Goal: Transaction & Acquisition: Purchase product/service

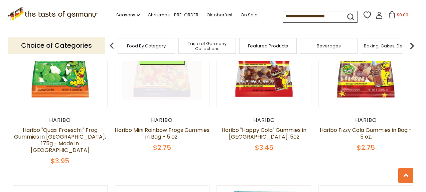
scroll to position [241, 0]
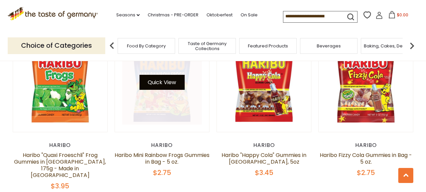
click at [159, 85] on button "Quick View" at bounding box center [161, 82] width 45 height 15
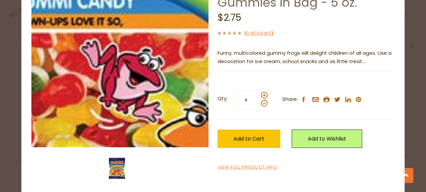
scroll to position [66, 0]
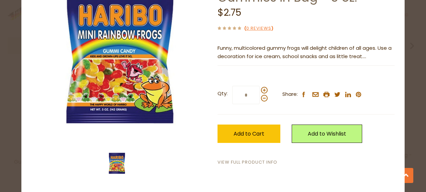
click at [232, 160] on link "View Full Product Info" at bounding box center [247, 162] width 60 height 7
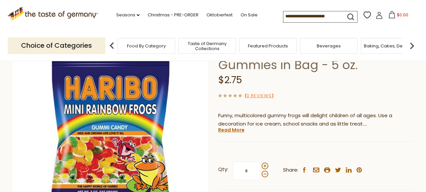
scroll to position [67, 0]
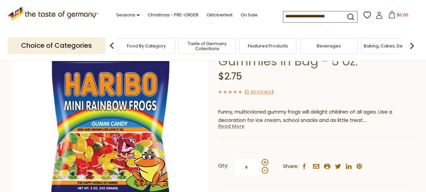
click at [238, 127] on link "Read More" at bounding box center [231, 126] width 26 height 7
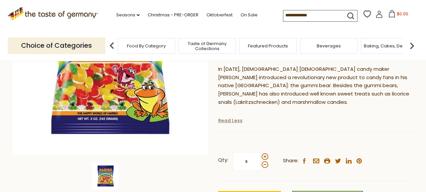
scroll to position [0, 0]
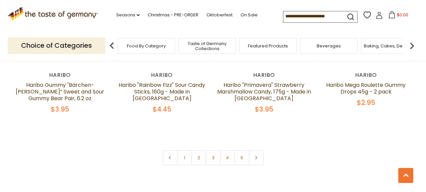
scroll to position [1482, 0]
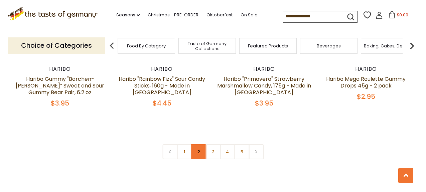
click at [195, 144] on link "2" at bounding box center [198, 151] width 15 height 15
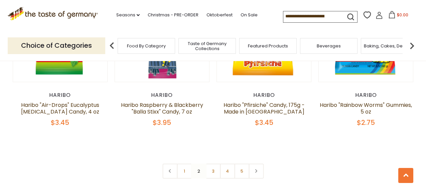
scroll to position [1486, 0]
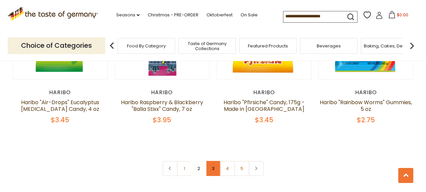
click at [214, 161] on link "3" at bounding box center [212, 168] width 15 height 15
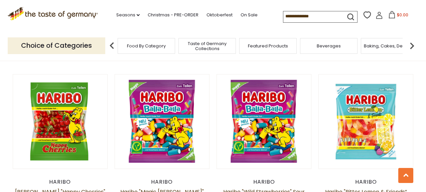
scroll to position [1384, 0]
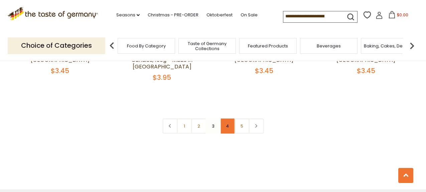
click at [227, 119] on link "4" at bounding box center [227, 126] width 15 height 15
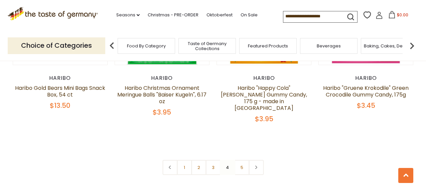
scroll to position [1473, 0]
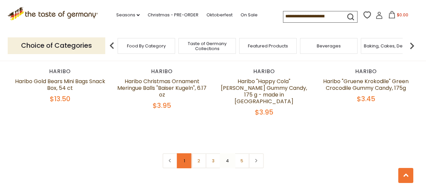
click at [182, 153] on link "1" at bounding box center [184, 160] width 15 height 15
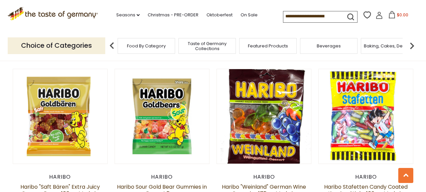
scroll to position [714, 0]
